Goal: Information Seeking & Learning: Learn about a topic

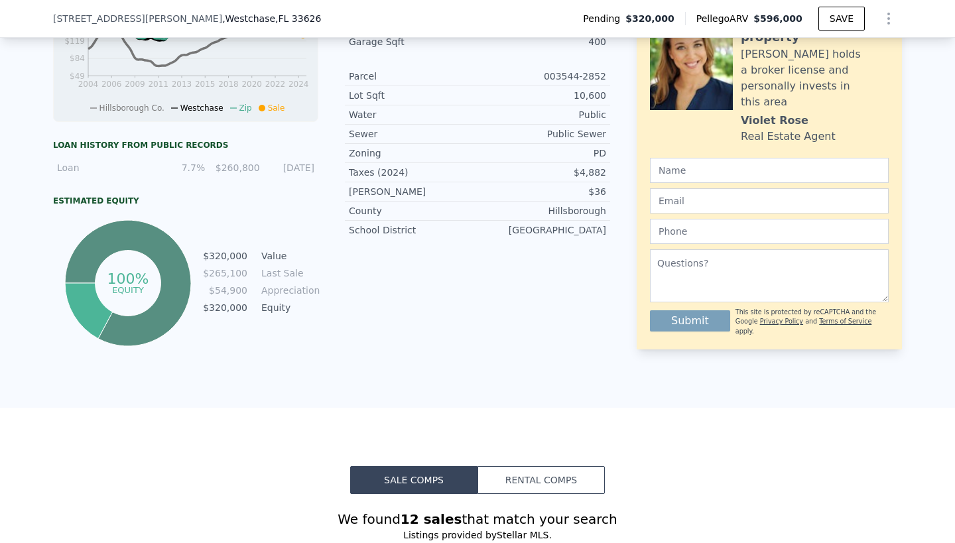
scroll to position [684, 0]
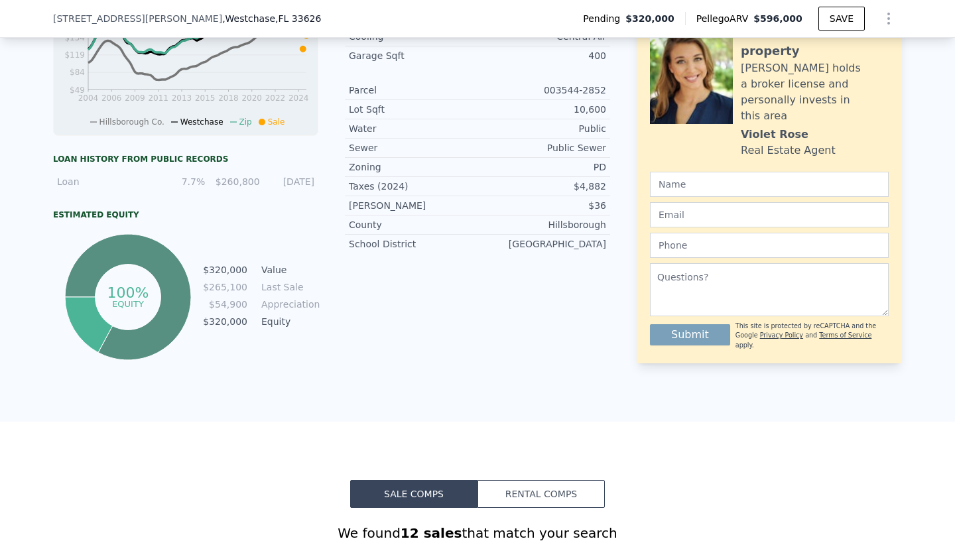
click at [241, 180] on div "$260,800" at bounding box center [236, 181] width 46 height 13
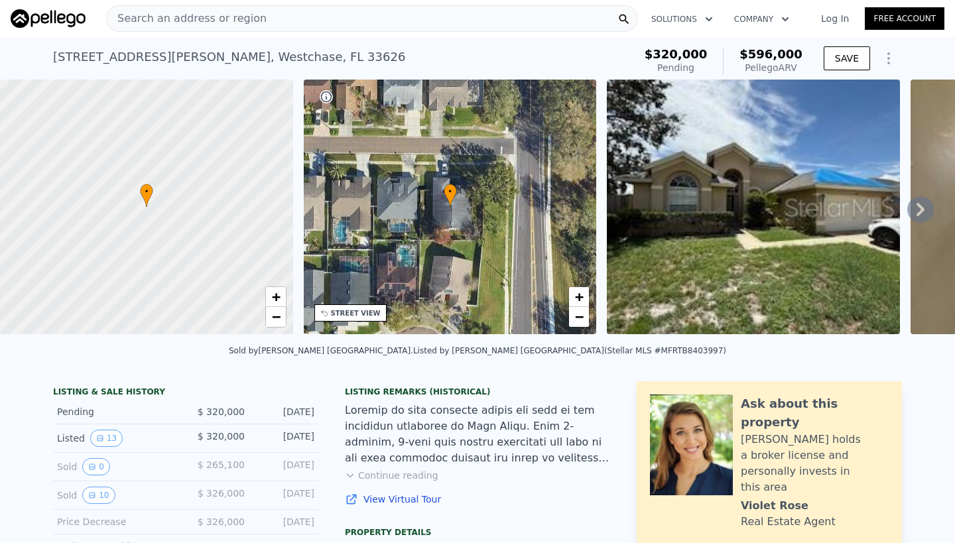
scroll to position [0, 0]
click at [217, 17] on span "Search an address or region" at bounding box center [187, 19] width 160 height 16
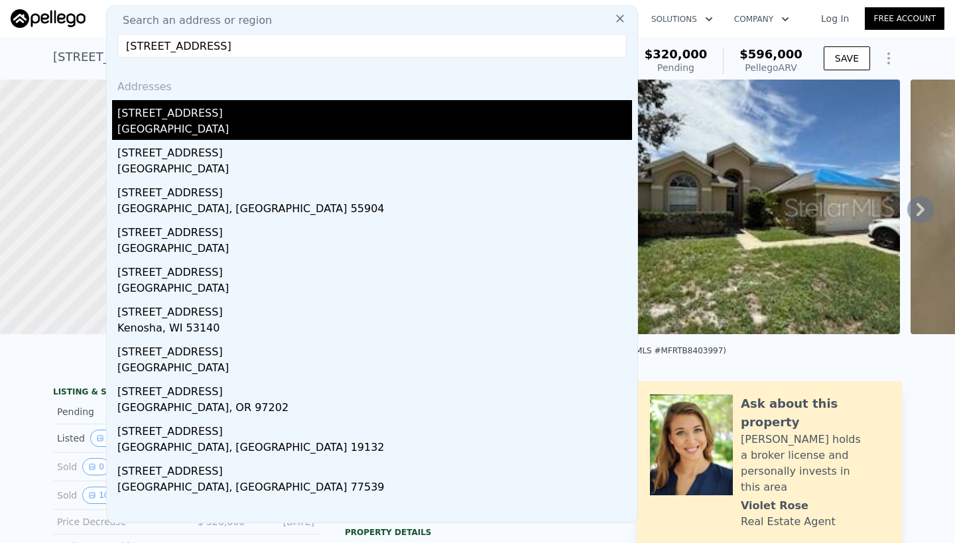
type input "[STREET_ADDRESS]"
click at [175, 117] on div "[STREET_ADDRESS]" at bounding box center [374, 110] width 515 height 21
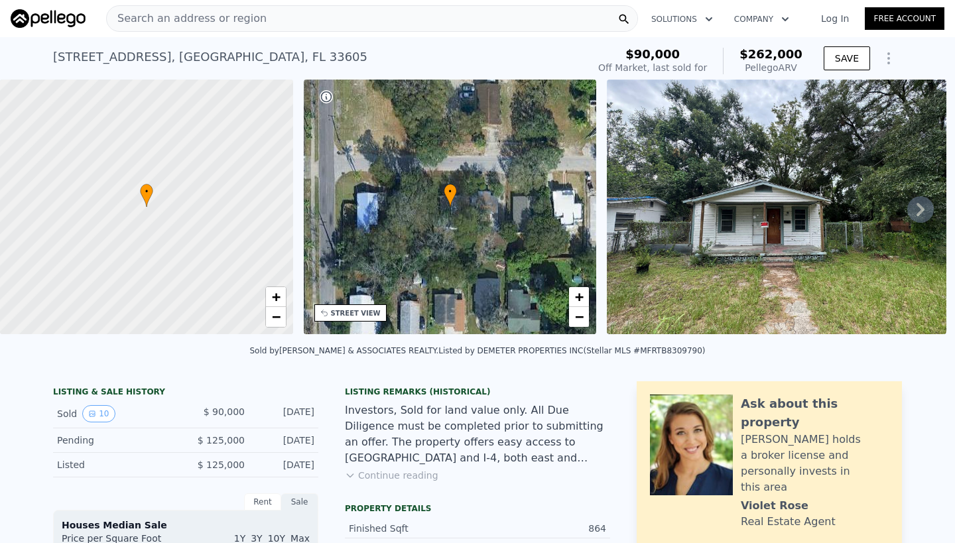
click at [184, 15] on span "Search an address or region" at bounding box center [187, 19] width 160 height 16
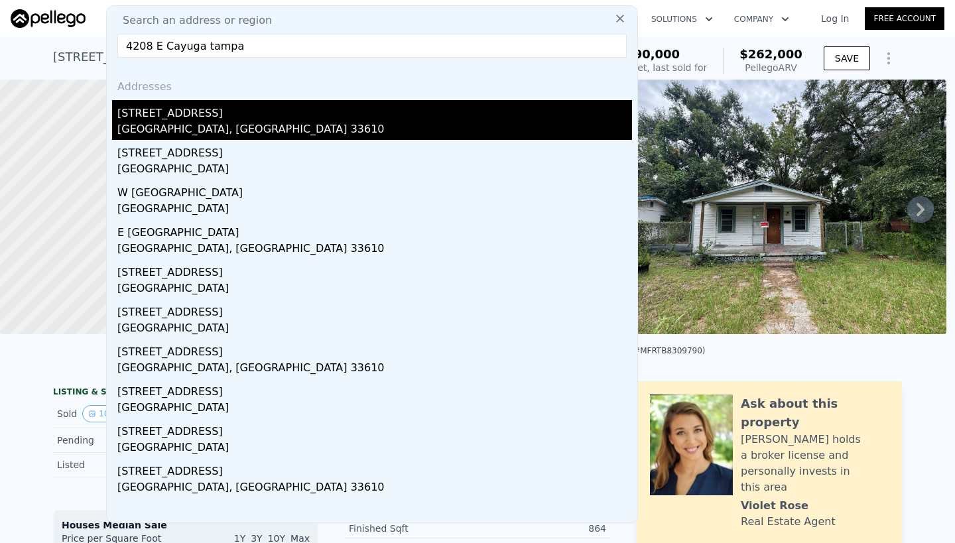
type input "4208 E Cayuga tampa"
click at [192, 121] on div "[STREET_ADDRESS]" at bounding box center [374, 110] width 515 height 21
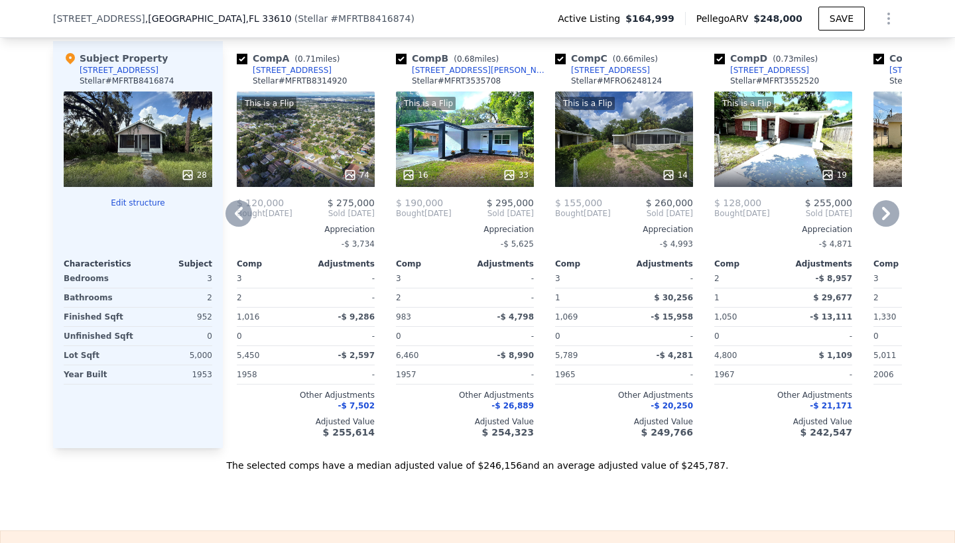
scroll to position [1502, 0]
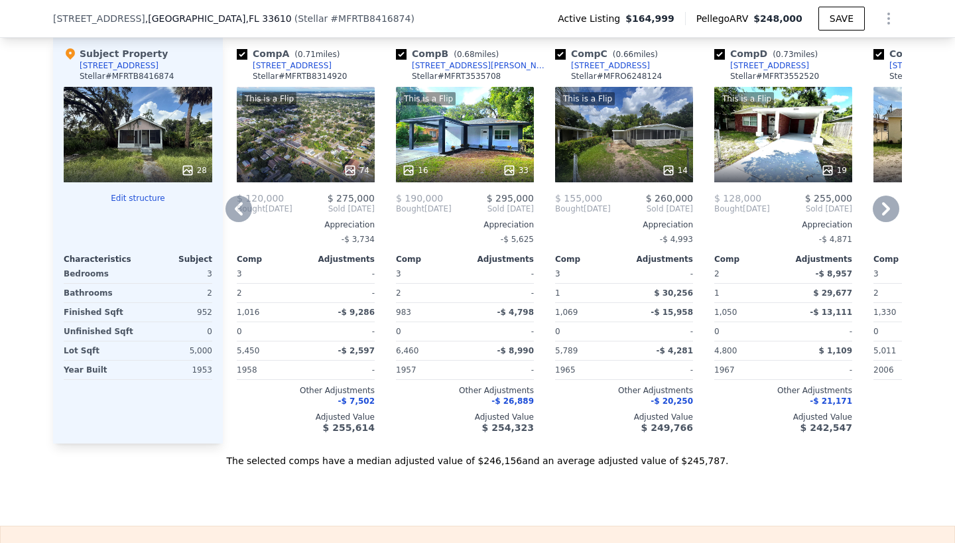
click at [629, 162] on div "This is a Flip 14" at bounding box center [624, 134] width 138 height 95
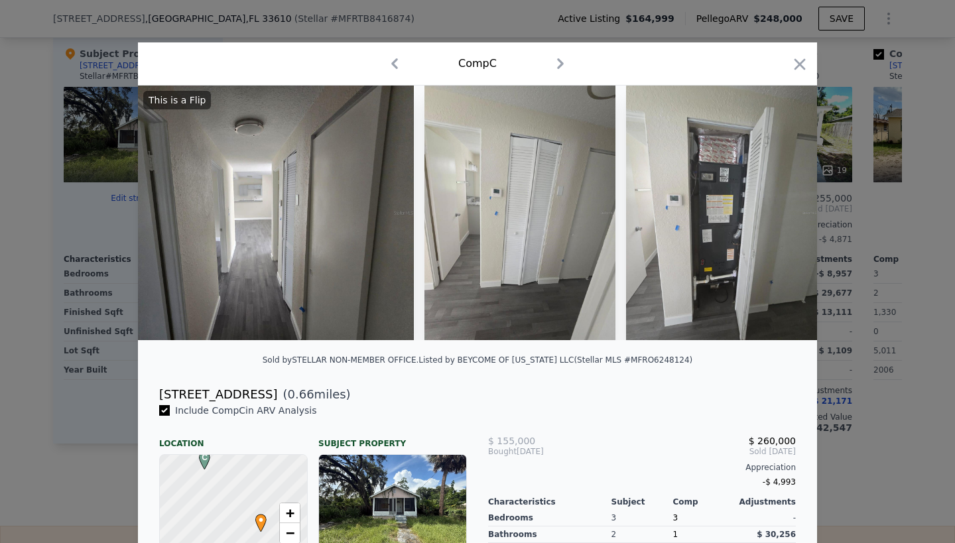
scroll to position [0, 3904]
click at [801, 66] on icon "button" at bounding box center [799, 63] width 11 height 11
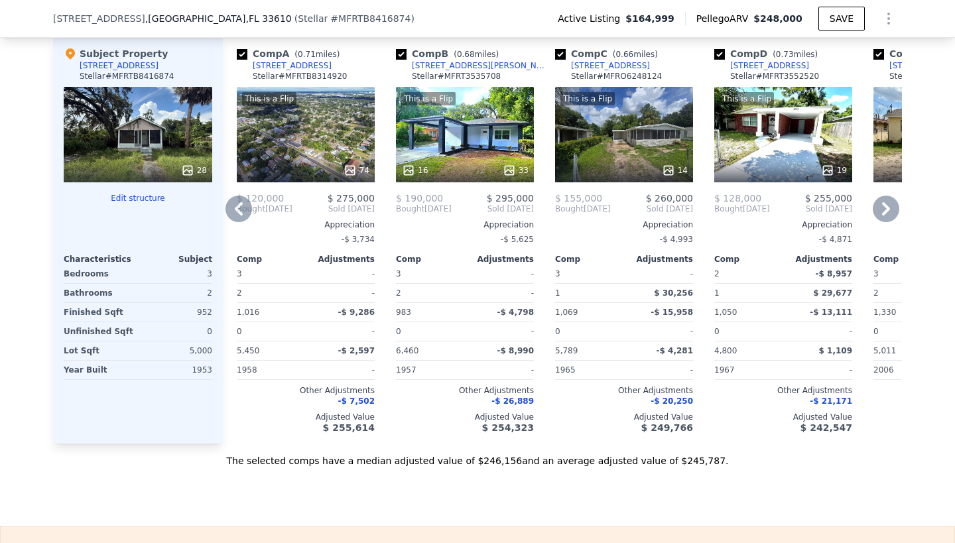
click at [471, 164] on div "This is a Flip 16 33" at bounding box center [465, 134] width 138 height 95
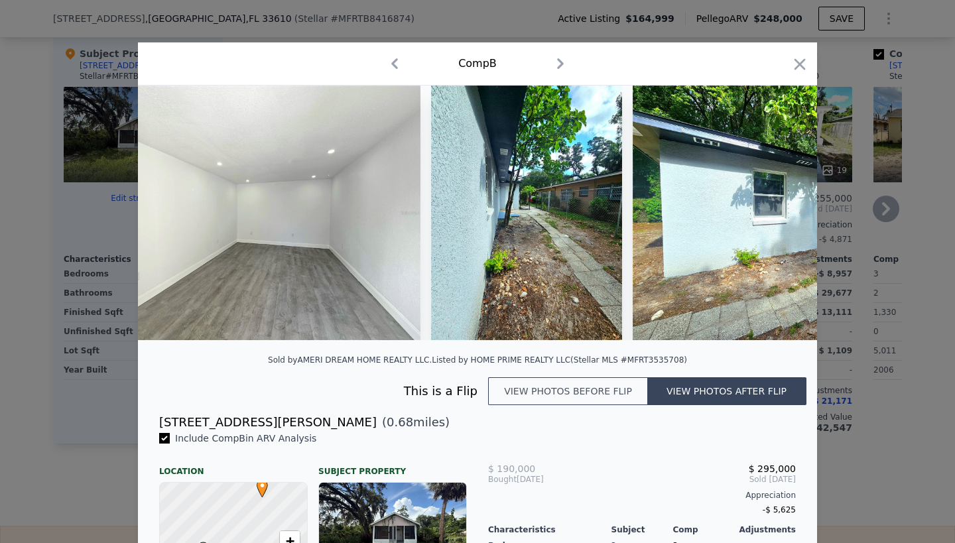
scroll to position [0, 3119]
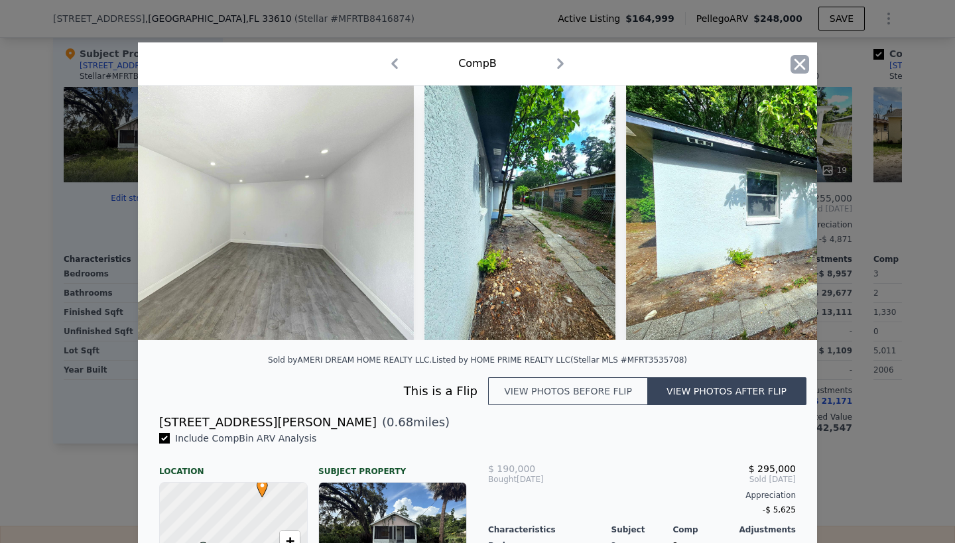
click at [799, 60] on icon "button" at bounding box center [799, 64] width 19 height 19
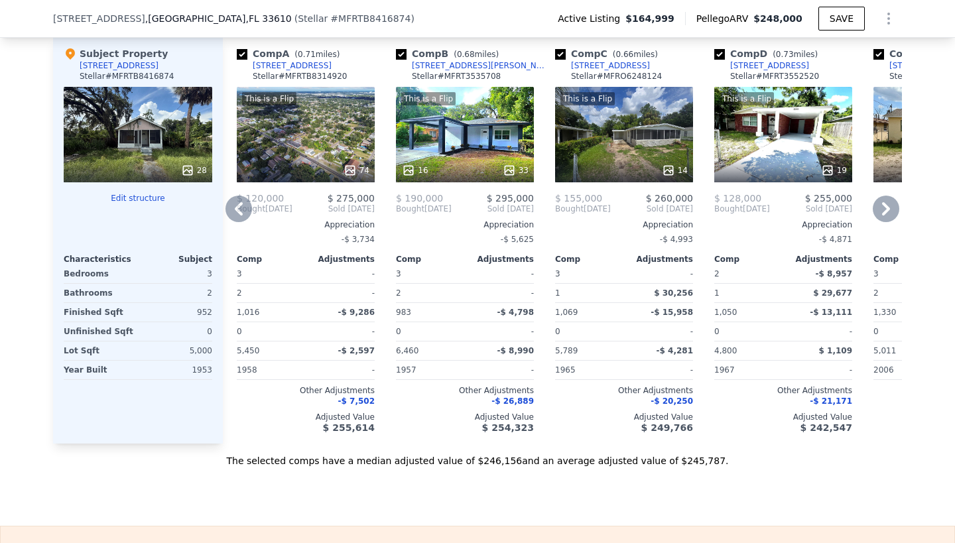
click at [881, 222] on icon at bounding box center [886, 209] width 27 height 27
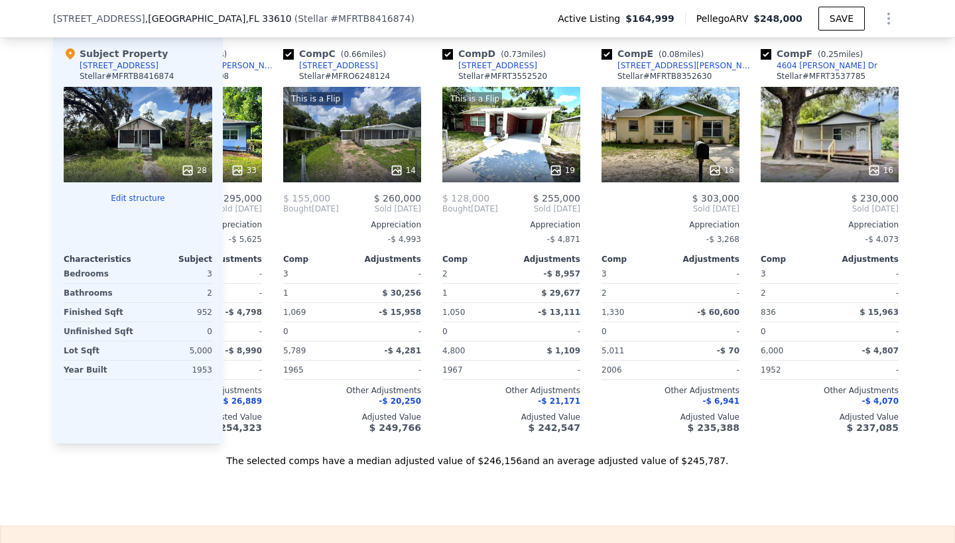
scroll to position [0, 320]
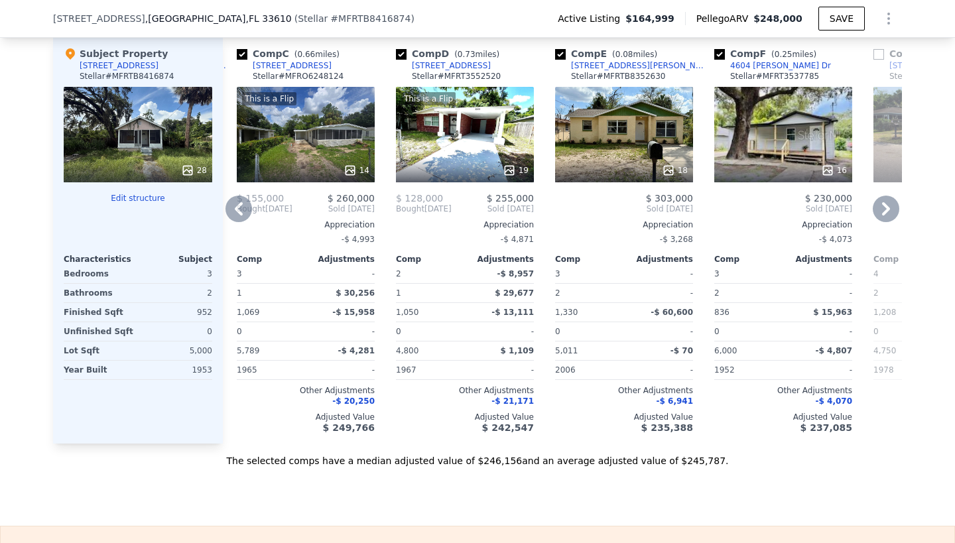
click at [621, 155] on div "18" at bounding box center [624, 134] width 138 height 95
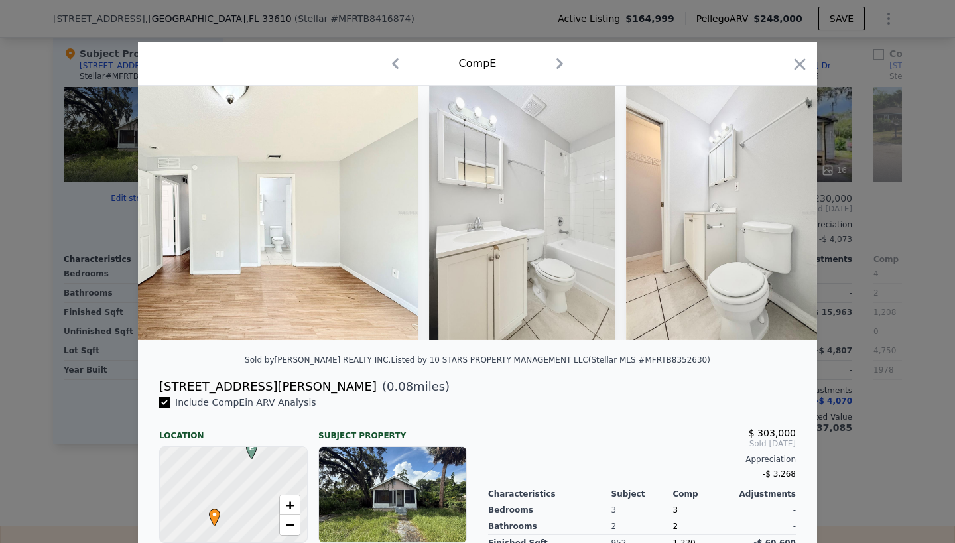
scroll to position [0, 4794]
click at [799, 62] on icon "button" at bounding box center [799, 64] width 19 height 19
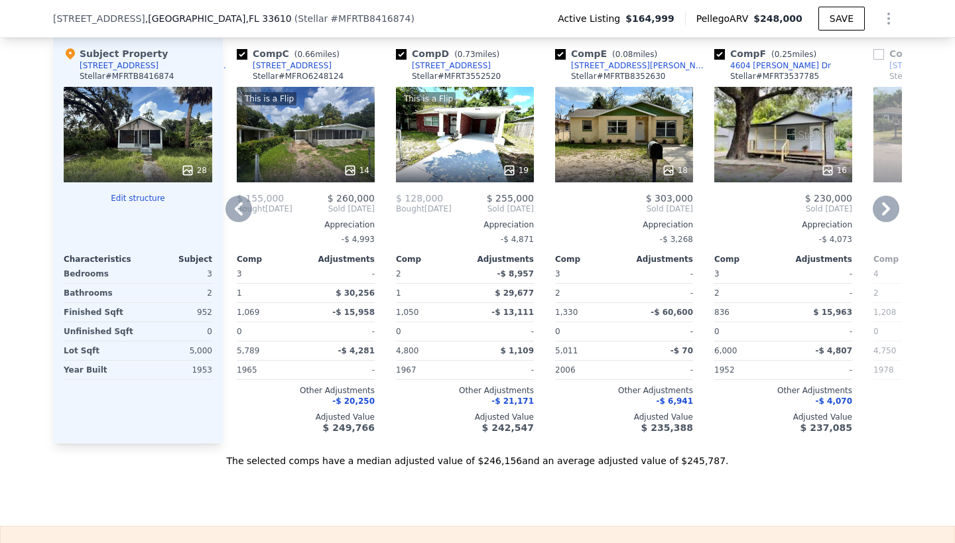
click at [779, 157] on div "16" at bounding box center [783, 134] width 138 height 95
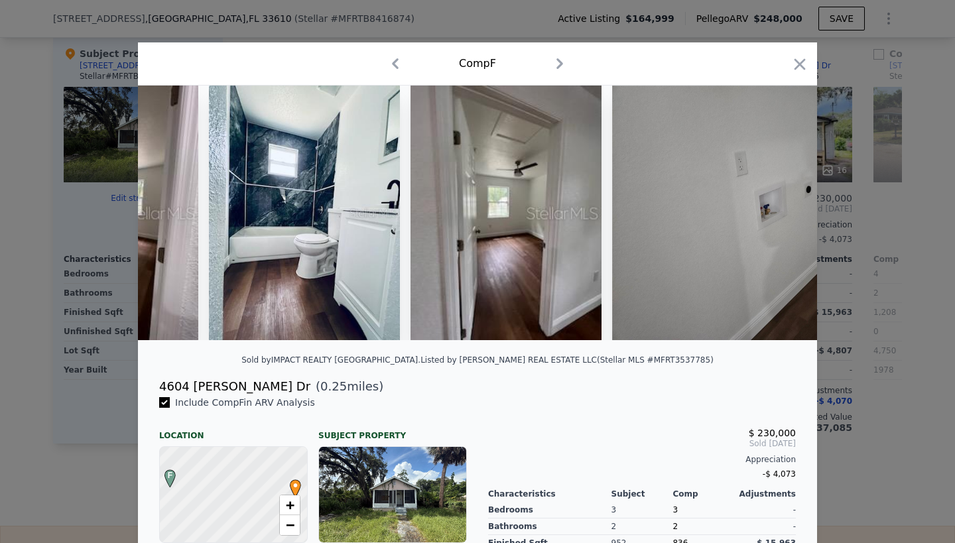
scroll to position [0, 3596]
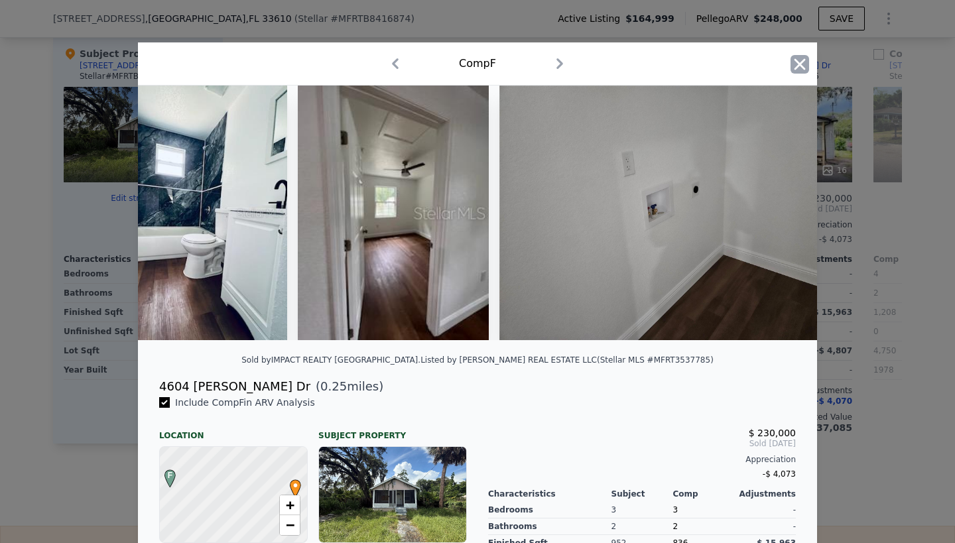
click at [795, 58] on icon "button" at bounding box center [799, 64] width 19 height 19
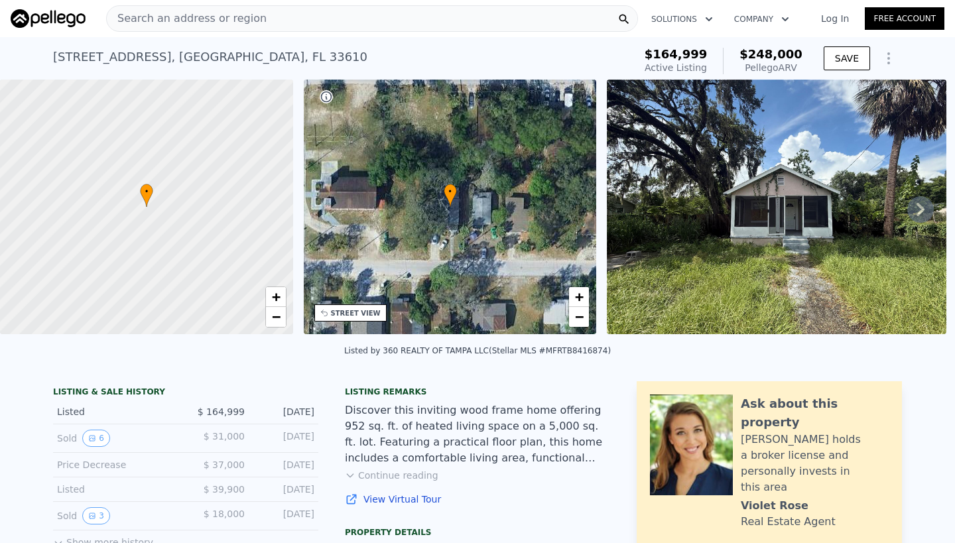
click at [759, 278] on img at bounding box center [777, 207] width 340 height 255
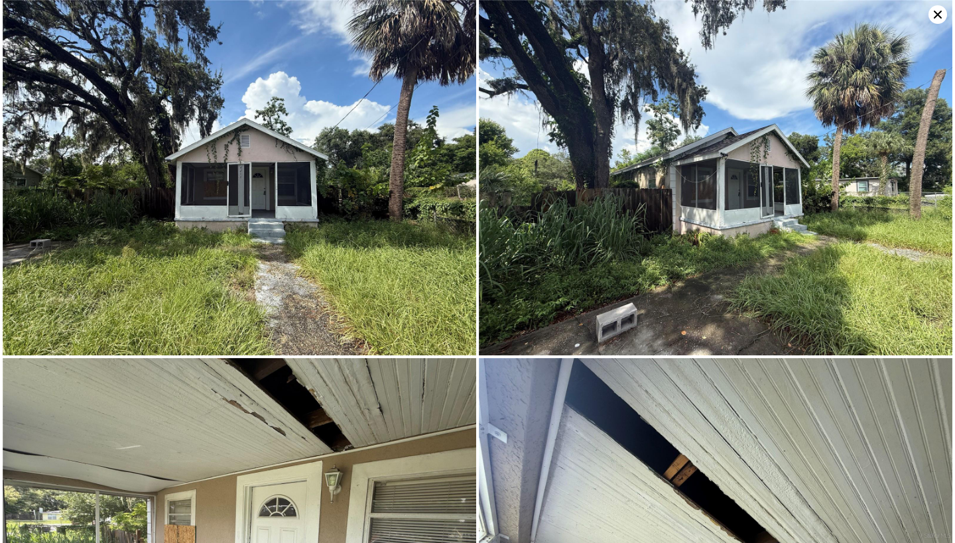
click at [940, 14] on icon at bounding box center [937, 14] width 19 height 19
